Goal: Use online tool/utility: Utilize a website feature to perform a specific function

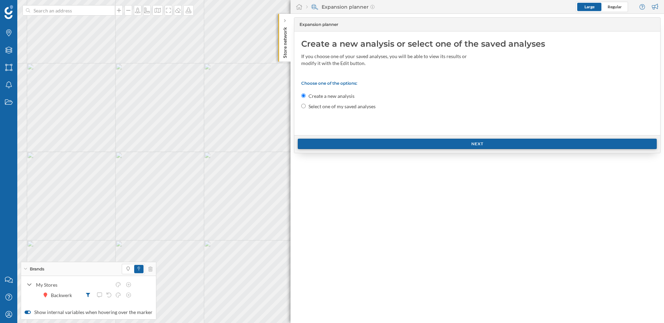
click at [444, 146] on div "Next" at bounding box center [477, 144] width 359 height 10
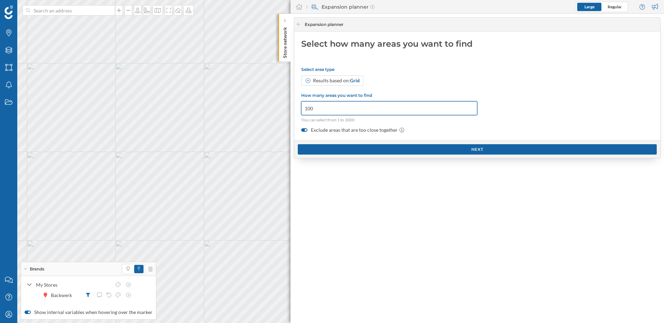
click at [282, 110] on div "Brands Layers Areas Notifications States Contact us Help Center My Profile Bran…" at bounding box center [332, 161] width 664 height 323
type input "3000"
click at [394, 148] on div "Next" at bounding box center [477, 149] width 359 height 10
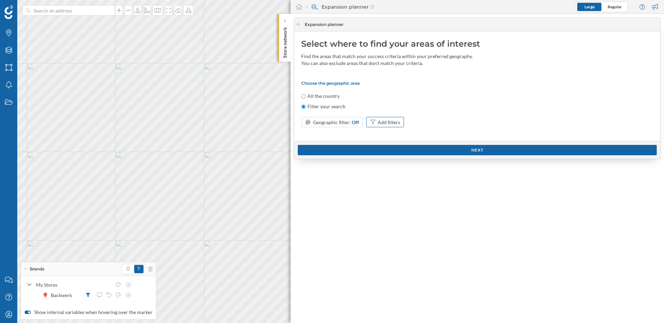
click at [390, 125] on div "Add filters" at bounding box center [388, 122] width 22 height 7
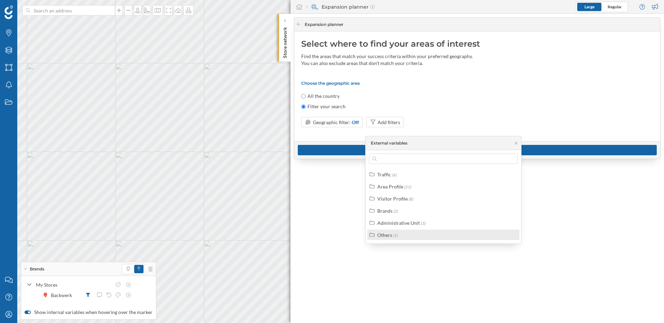
click at [398, 236] on div "Others (1)" at bounding box center [446, 234] width 138 height 7
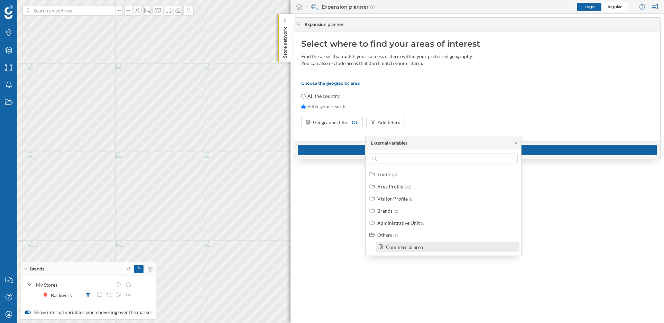
click at [410, 247] on div "Commercial area" at bounding box center [404, 247] width 37 height 6
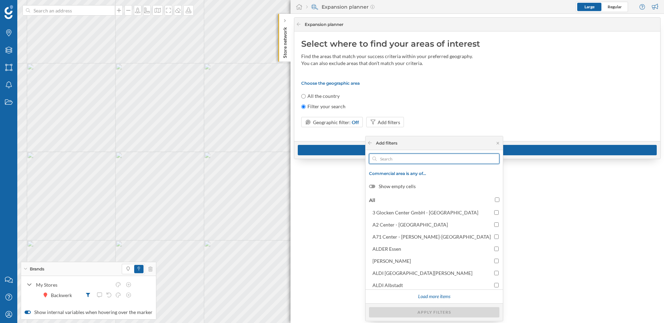
click at [400, 158] on input "text" at bounding box center [433, 158] width 115 height 10
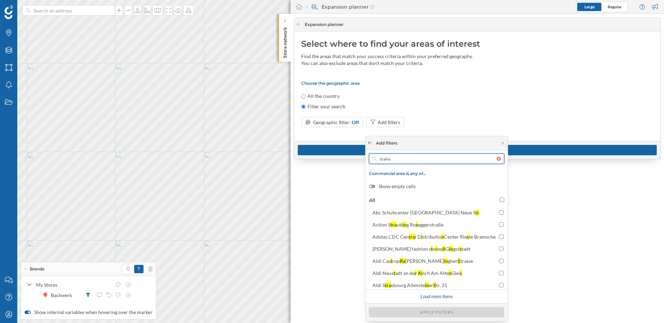
type input "trains"
click at [371, 142] on icon at bounding box center [369, 143] width 5 height 4
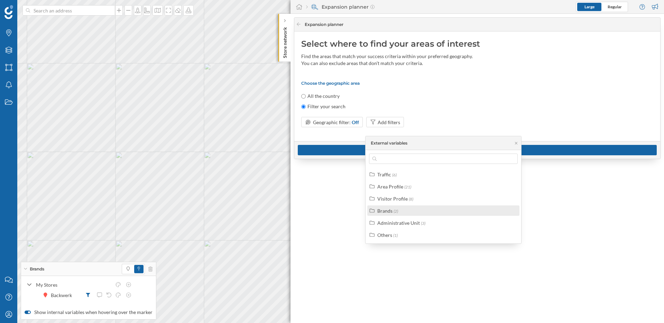
click at [413, 210] on div "Brands (2)" at bounding box center [446, 210] width 138 height 7
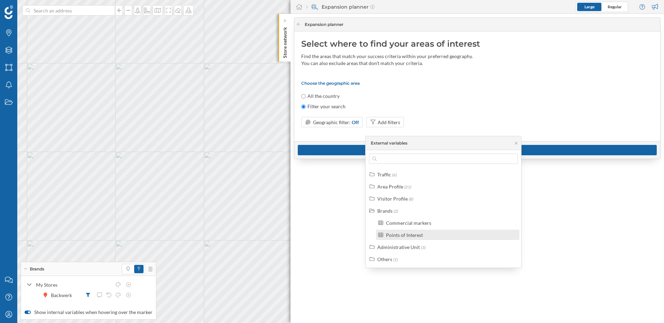
click at [414, 235] on div "Points of Interest" at bounding box center [404, 235] width 37 height 6
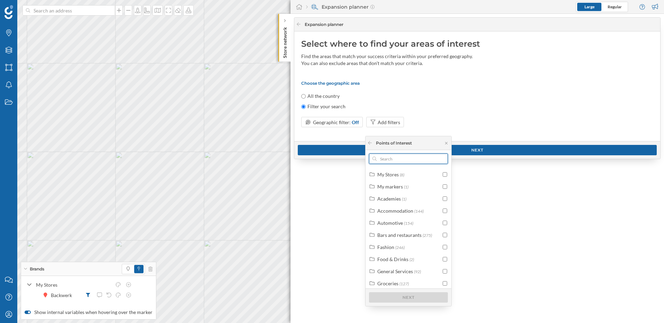
click at [400, 161] on input "text" at bounding box center [408, 158] width 64 height 10
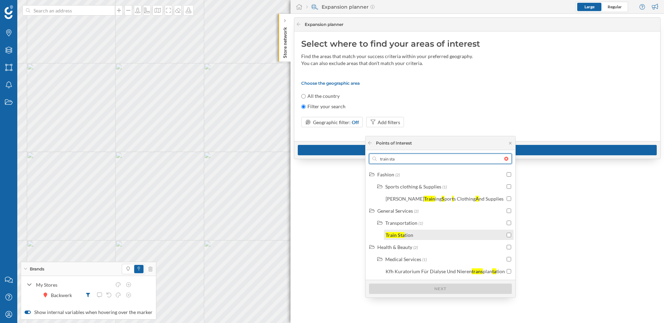
type input "train sta"
click at [506, 234] on input "checkbox" at bounding box center [508, 235] width 4 height 4
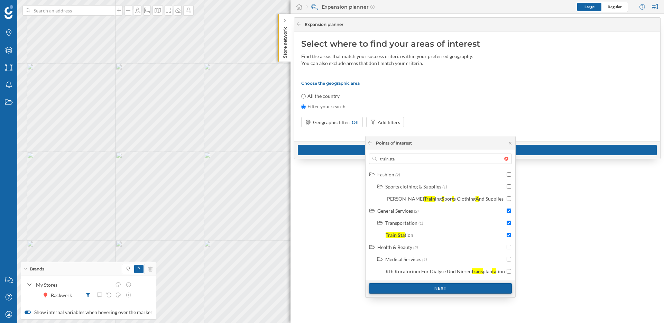
click at [447, 257] on div "Next" at bounding box center [440, 288] width 143 height 10
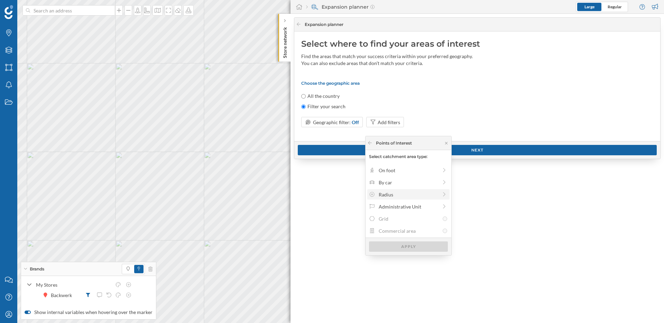
click at [427, 196] on div "Radius" at bounding box center [408, 194] width 59 height 7
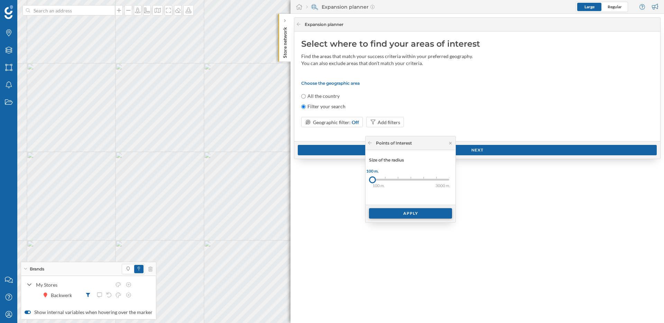
click at [421, 212] on div "Apply" at bounding box center [410, 213] width 83 height 10
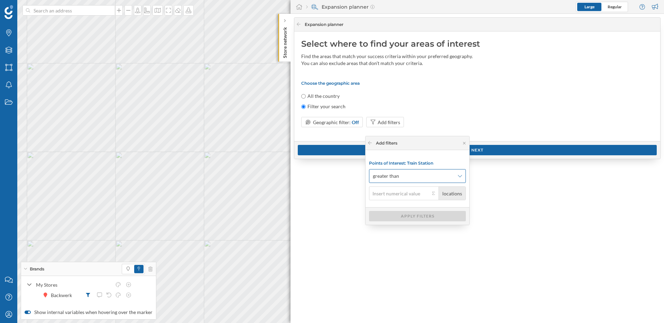
click at [421, 179] on span "greater than" at bounding box center [414, 175] width 82 height 7
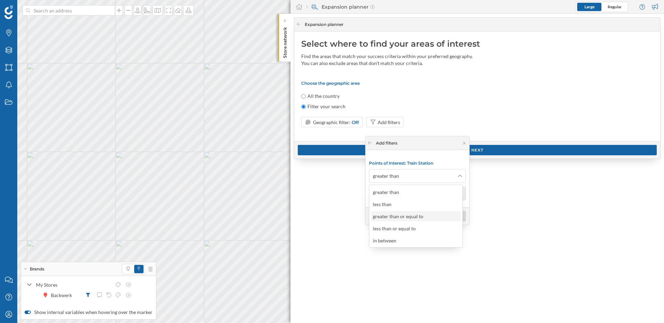
click at [414, 220] on div "greater than or equal to" at bounding box center [416, 216] width 90 height 10
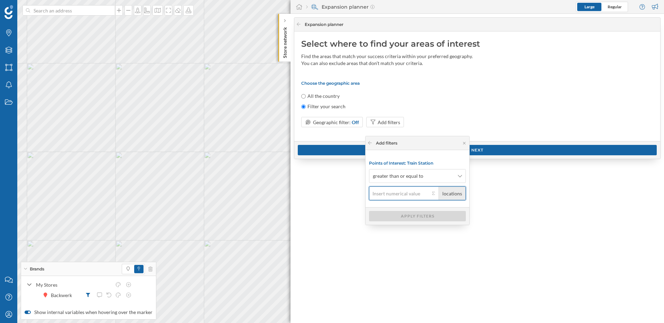
click at [408, 195] on input "locations" at bounding box center [399, 193] width 61 height 14
type input "1"
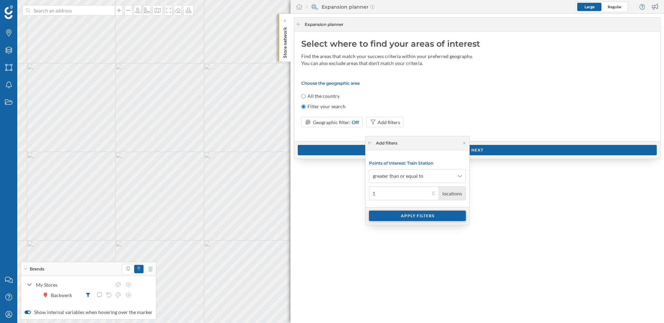
click at [423, 218] on div "Apply filters" at bounding box center [417, 216] width 97 height 10
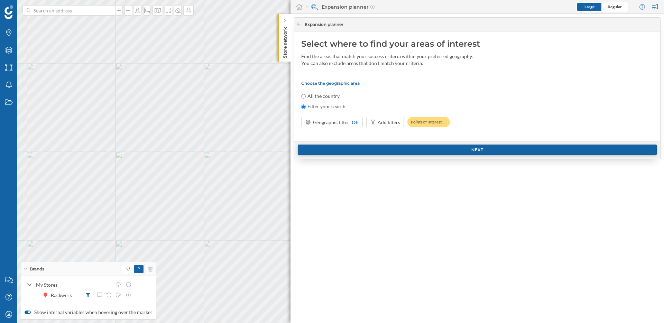
click at [453, 152] on div "Next" at bounding box center [477, 149] width 359 height 10
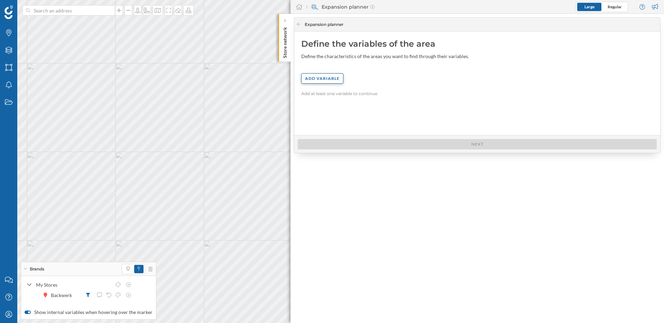
click at [319, 72] on div "Define the variables of the area Define the characteristics of the areas you wa…" at bounding box center [477, 83] width 366 height 104
click at [316, 75] on div "Add variable" at bounding box center [322, 78] width 42 height 10
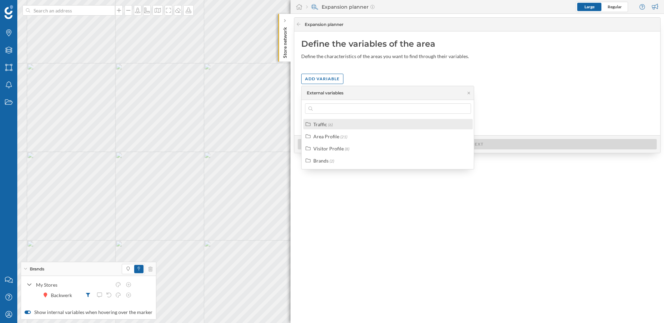
click at [324, 125] on div "Traffic" at bounding box center [320, 124] width 14 height 6
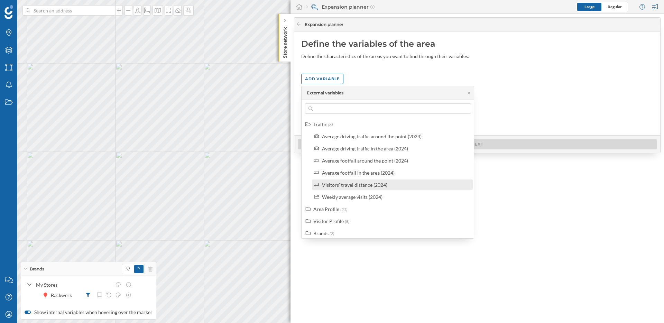
click at [366, 187] on div "Visitors' travel distance (2024)" at bounding box center [354, 185] width 65 height 6
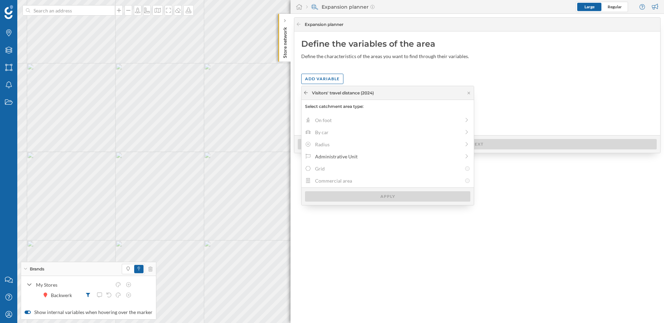
click at [304, 93] on icon at bounding box center [306, 92] width 4 height 3
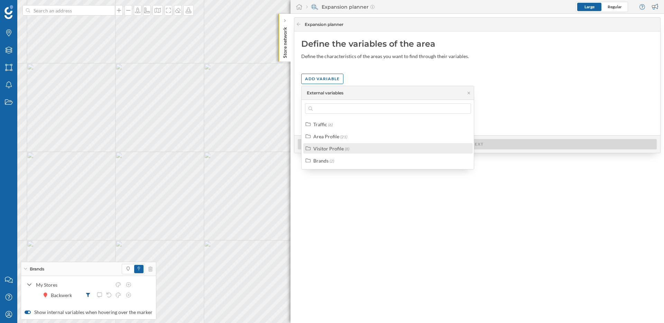
click at [334, 150] on div "Visitor Profile" at bounding box center [328, 149] width 30 height 6
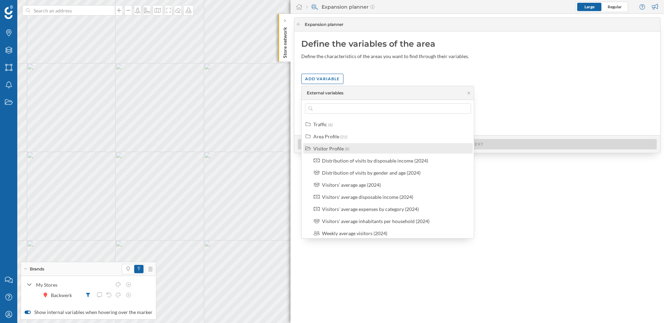
click at [327, 146] on div "Visitor Profile" at bounding box center [328, 149] width 30 height 6
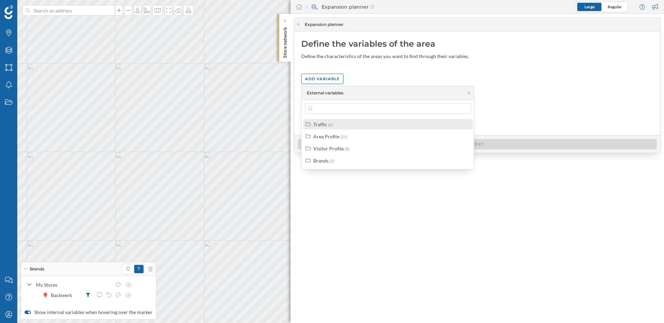
click at [329, 124] on span "(6)" at bounding box center [330, 124] width 4 height 5
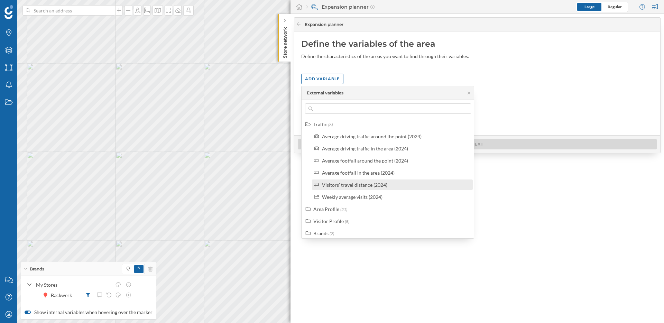
click at [391, 188] on div "Visitors' travel distance (2024)" at bounding box center [395, 184] width 147 height 7
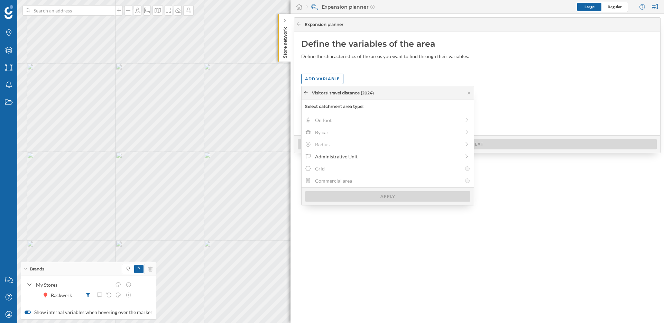
click at [305, 91] on icon at bounding box center [305, 93] width 5 height 4
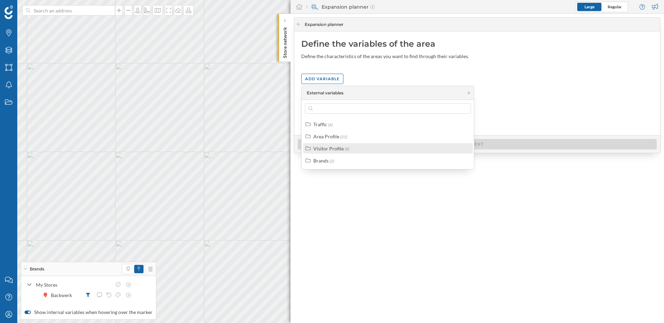
click at [339, 148] on div "Visitor Profile" at bounding box center [328, 149] width 30 height 6
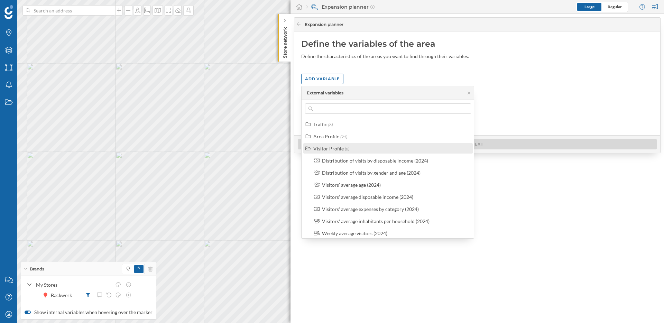
click at [321, 152] on div "Visitor Profile (8)" at bounding box center [387, 148] width 169 height 10
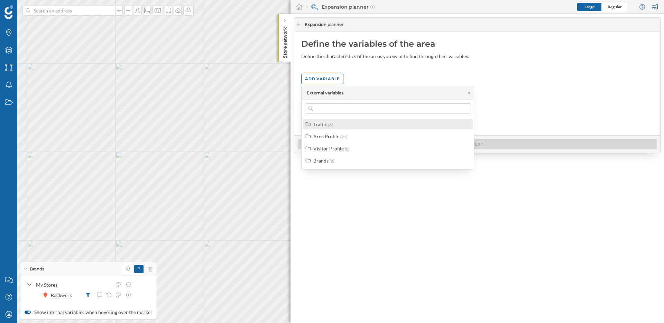
click at [325, 125] on div "Traffic" at bounding box center [320, 124] width 14 height 6
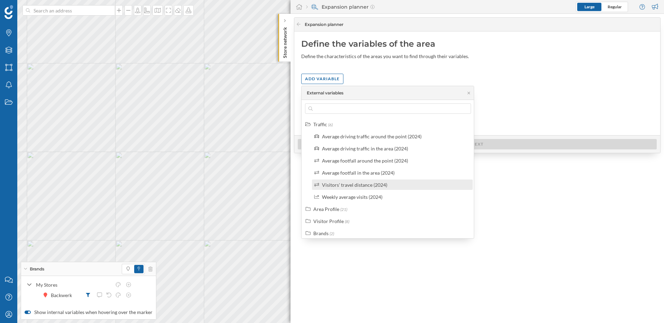
click at [367, 188] on div "Visitors' travel distance (2024)" at bounding box center [392, 184] width 161 height 10
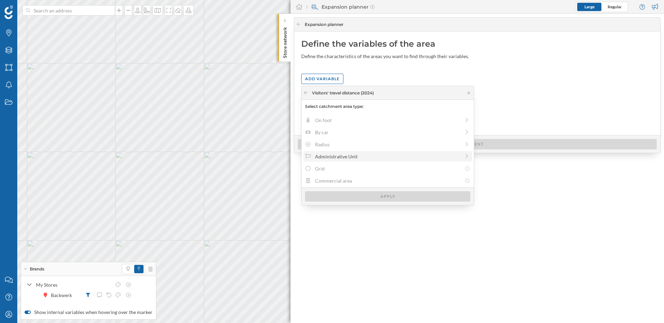
click at [365, 157] on div "Administrative Unit" at bounding box center [387, 156] width 145 height 7
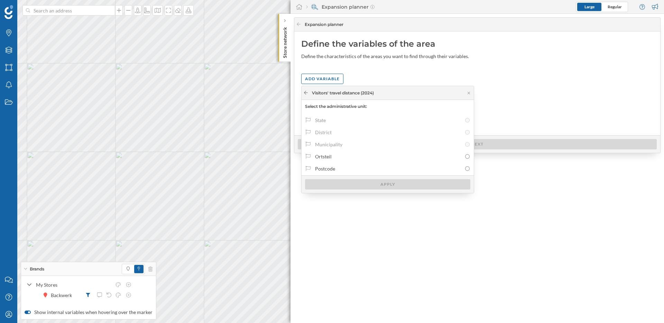
click at [303, 91] on icon at bounding box center [305, 93] width 5 height 4
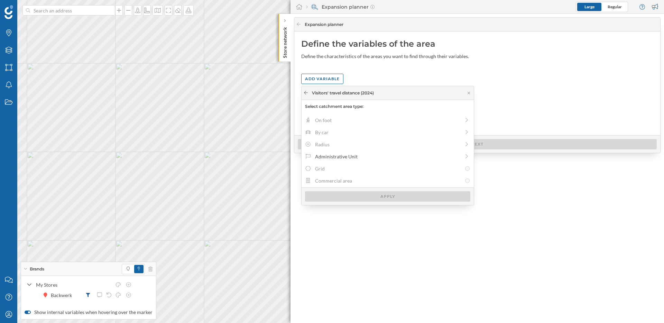
click at [303, 91] on icon at bounding box center [305, 93] width 5 height 4
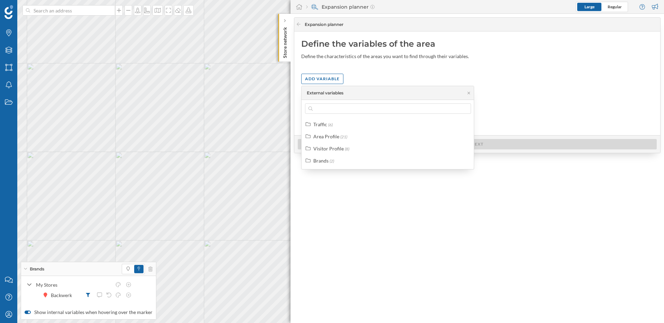
click at [517, 97] on div "Define the variables of the area Define the characteristics of the areas you wa…" at bounding box center [477, 83] width 366 height 104
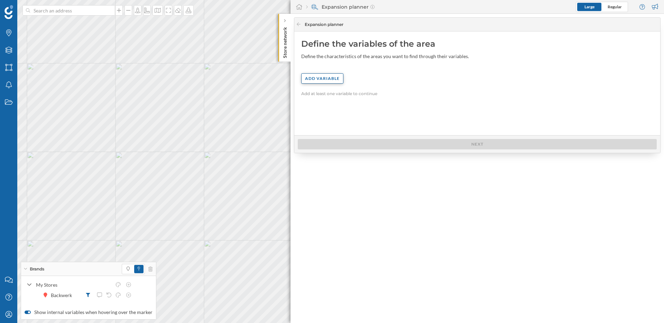
click at [335, 82] on div "Add variable" at bounding box center [322, 78] width 42 height 10
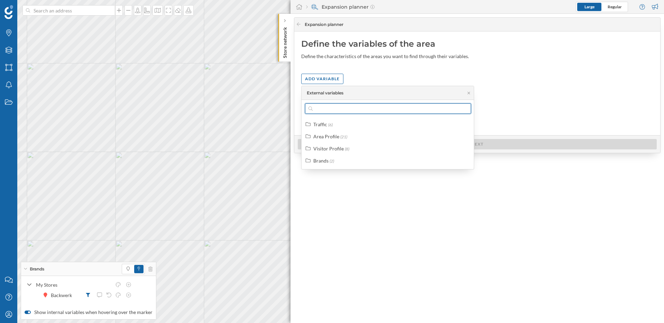
click at [324, 109] on input "text" at bounding box center [387, 108] width 151 height 10
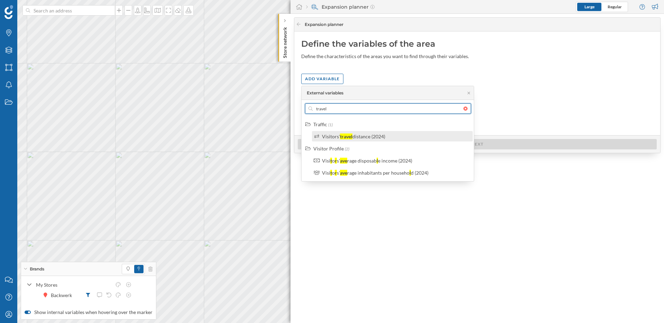
type input "travel"
click at [343, 133] on div "Visitors' travel distance (2024)" at bounding box center [353, 136] width 63 height 6
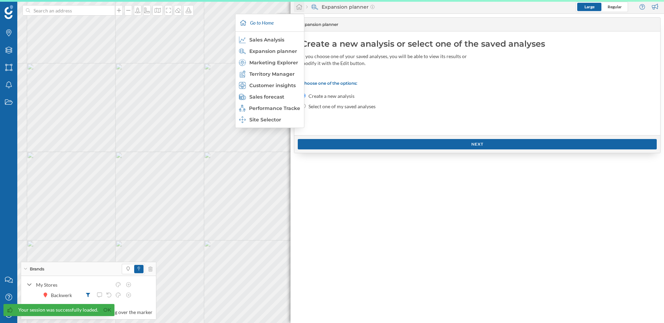
click at [298, 8] on icon at bounding box center [299, 7] width 7 height 6
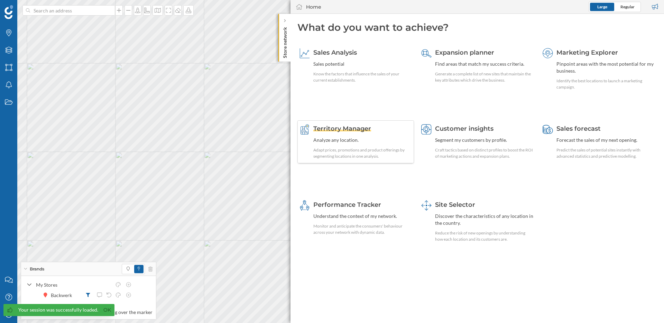
click at [347, 128] on span "Territory Manager" at bounding box center [342, 129] width 58 height 8
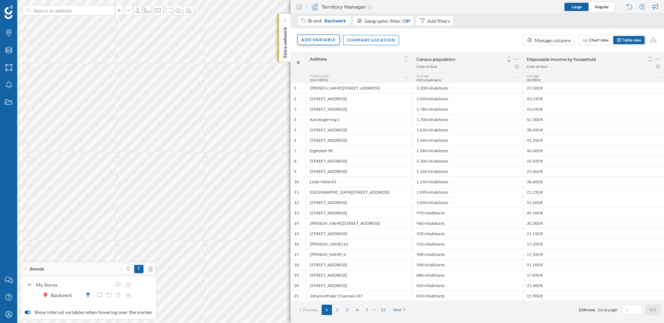
click at [318, 40] on div "Add variable" at bounding box center [318, 40] width 42 height 10
click at [339, 68] on div "External variables" at bounding box center [335, 68] width 69 height 7
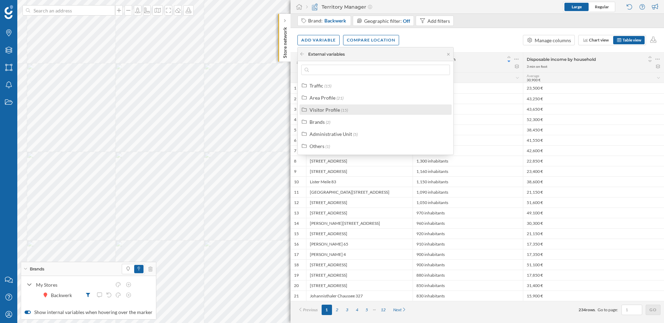
click at [334, 110] on div "Visitor Profile" at bounding box center [324, 110] width 30 height 6
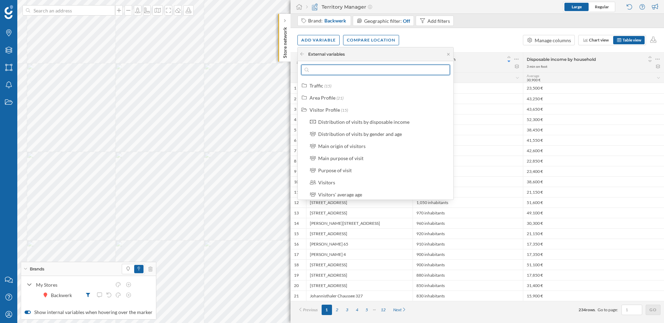
click at [334, 73] on input "text" at bounding box center [375, 70] width 133 height 10
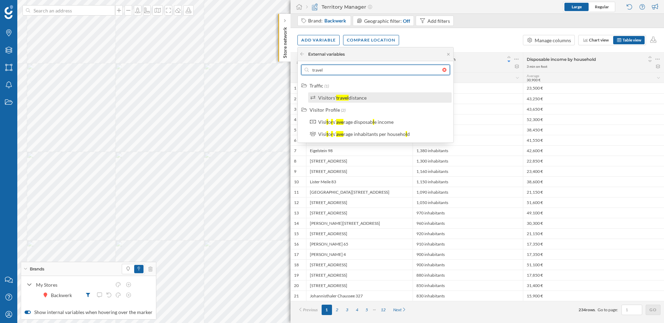
type input "travel"
click at [366, 100] on div "distance" at bounding box center [357, 98] width 18 height 6
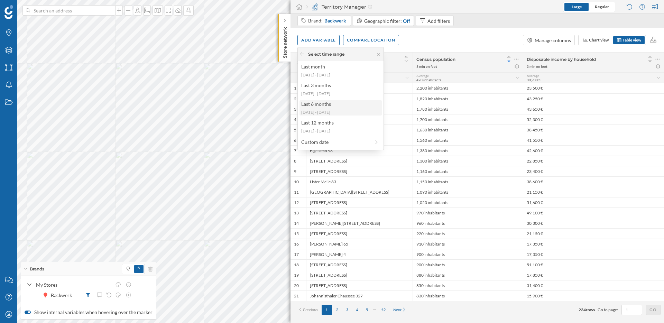
click at [335, 102] on div "Last 6 months" at bounding box center [340, 103] width 78 height 7
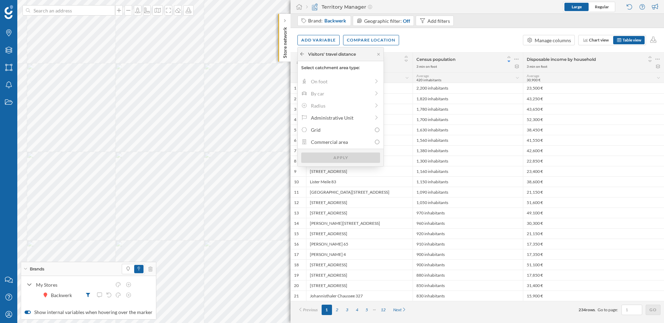
click at [304, 54] on icon at bounding box center [302, 53] width 4 height 3
